Goal: Information Seeking & Learning: Learn about a topic

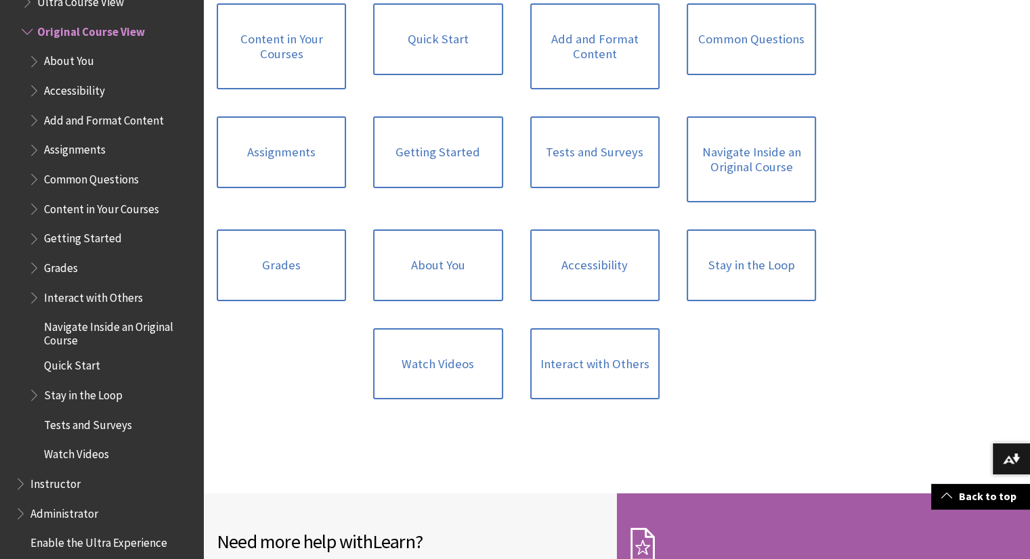
scroll to position [1354, 0]
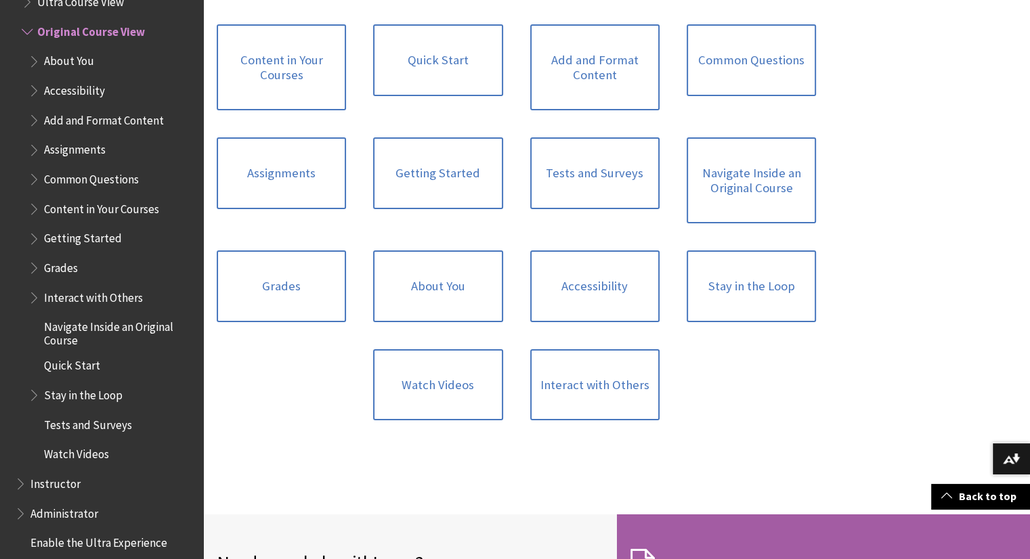
click at [35, 181] on span "Book outline for Blackboard Learn Help" at bounding box center [35, 176] width 14 height 17
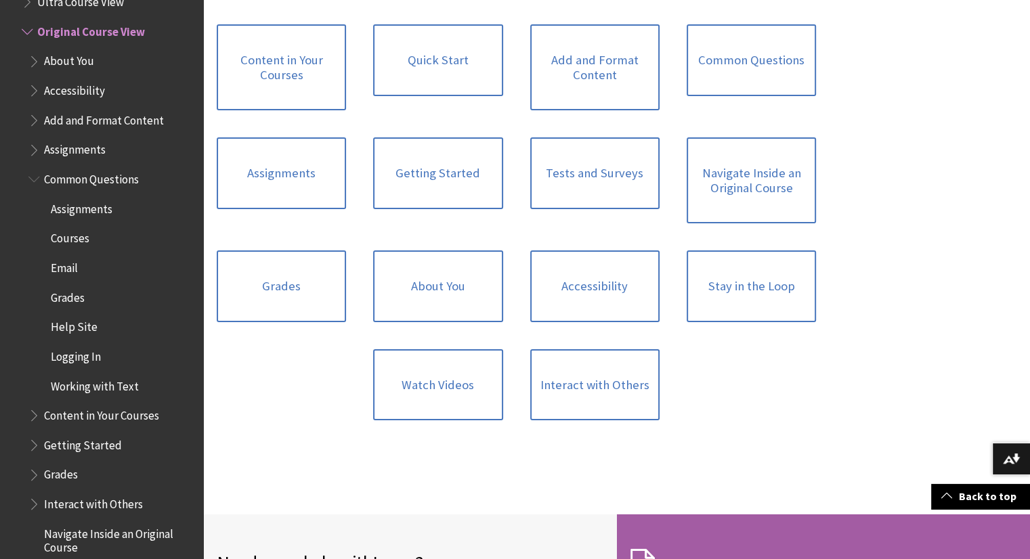
click at [57, 236] on span "Courses" at bounding box center [70, 236] width 39 height 18
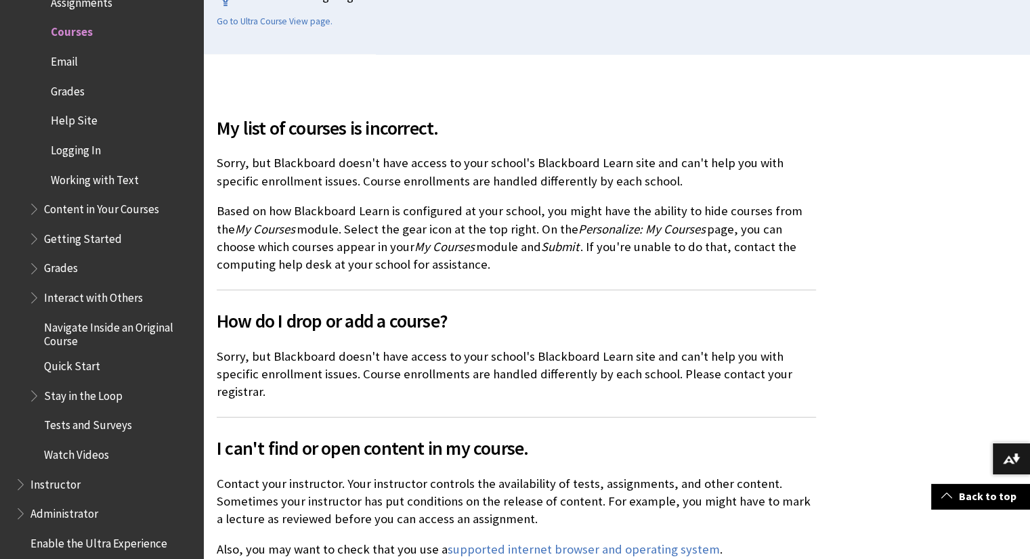
scroll to position [338, 0]
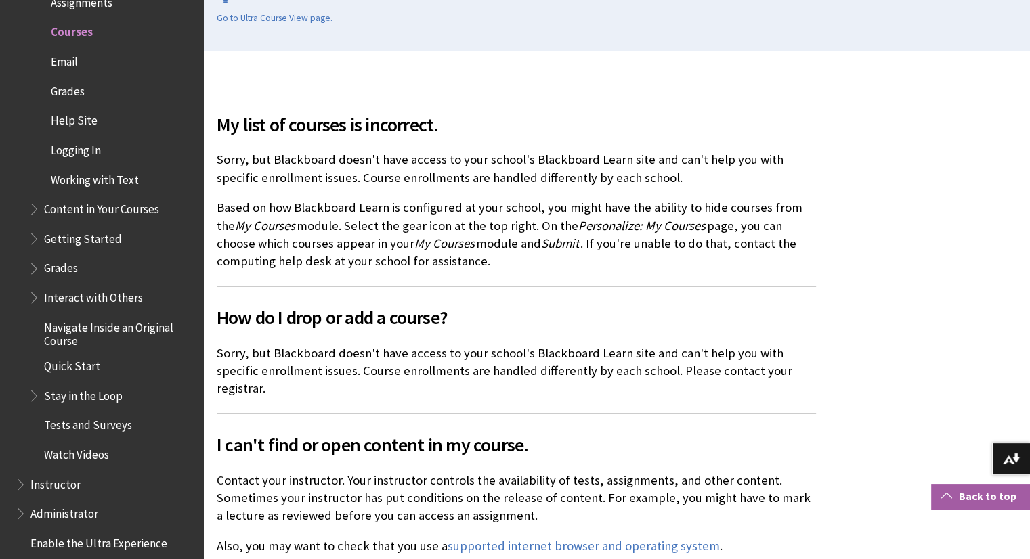
click at [967, 500] on link "Back to top" at bounding box center [980, 496] width 99 height 25
